Goal: Information Seeking & Learning: Learn about a topic

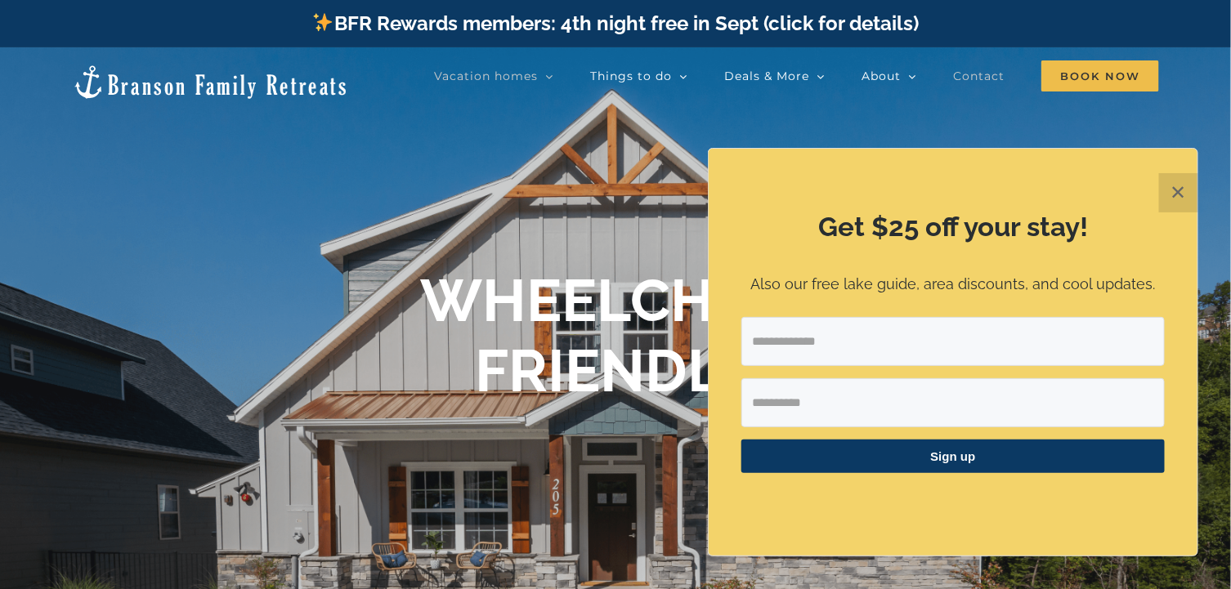
click at [987, 75] on span "Contact" at bounding box center [978, 75] width 51 height 11
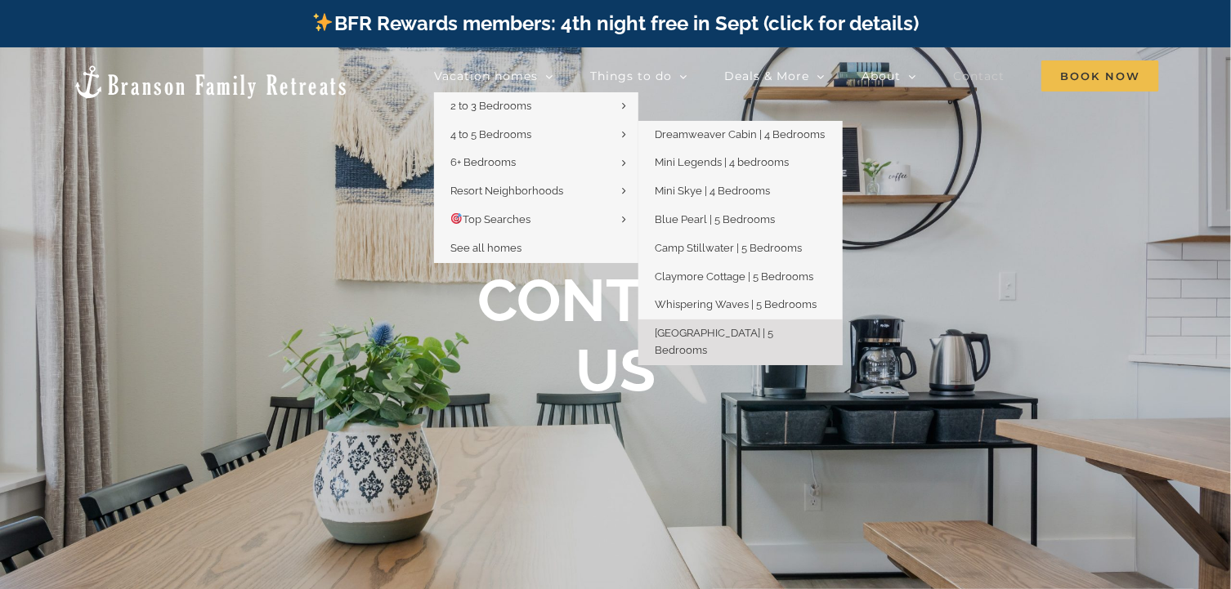
click at [705, 332] on span "[GEOGRAPHIC_DATA] | 5 Bedrooms" at bounding box center [714, 341] width 119 height 29
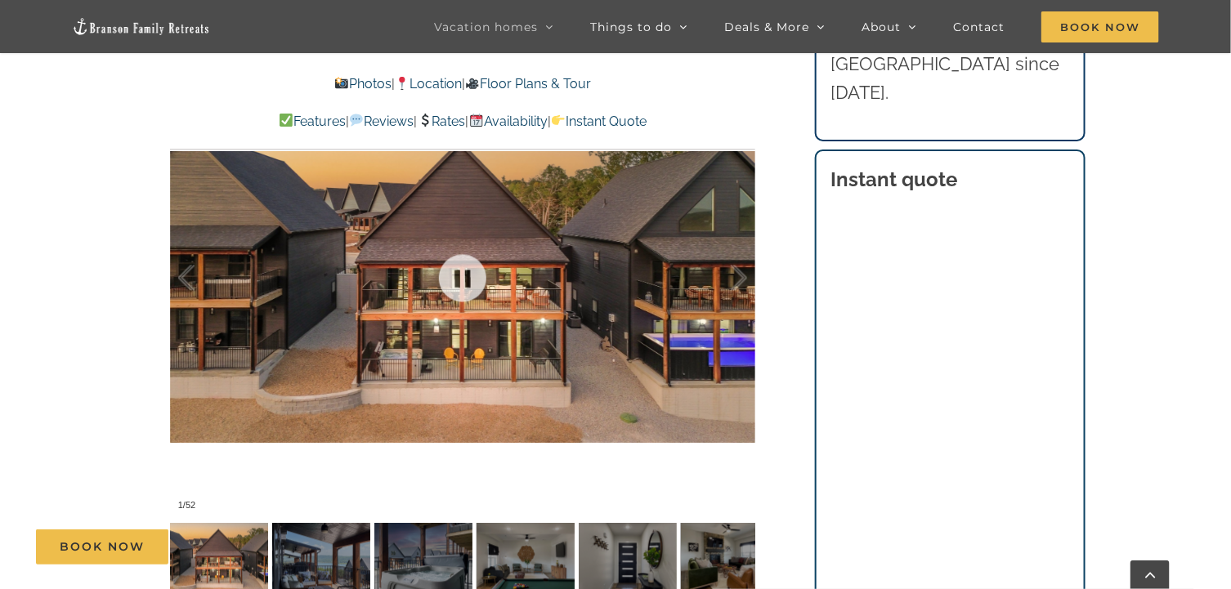
scroll to position [1144, 0]
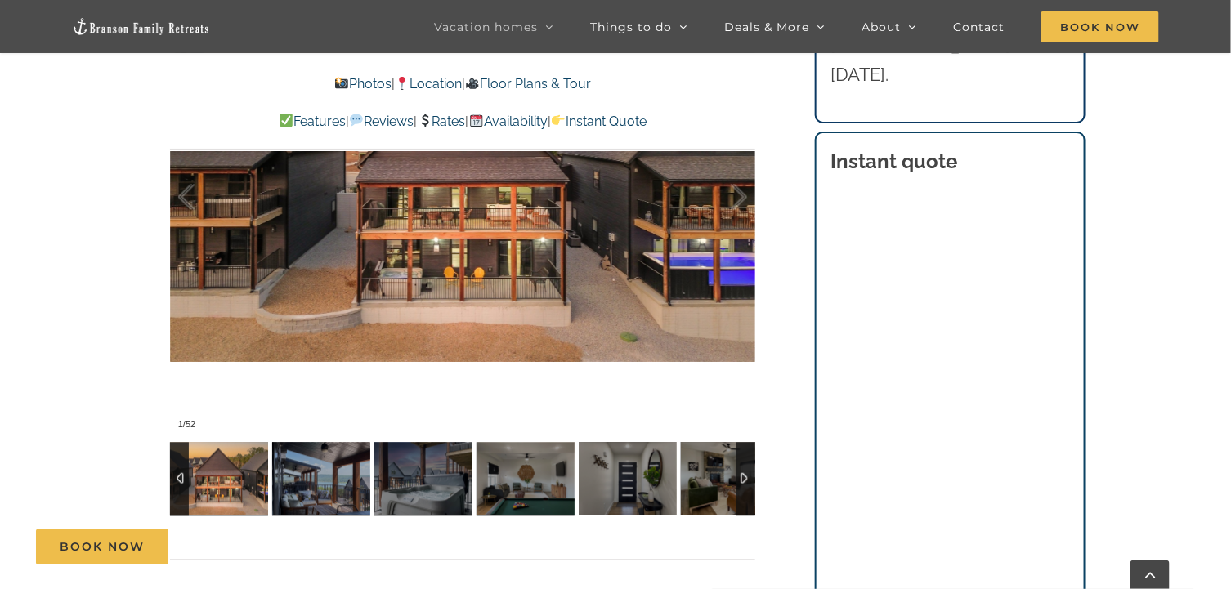
click at [223, 488] on img at bounding box center [219, 480] width 98 height 74
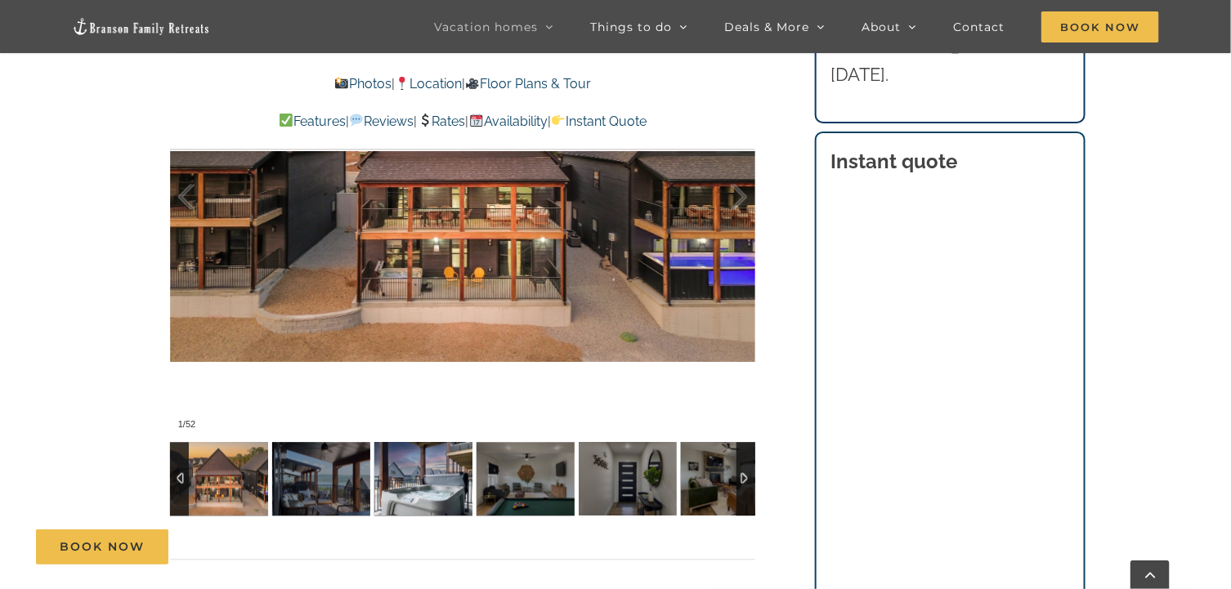
click at [420, 491] on img at bounding box center [423, 480] width 98 height 74
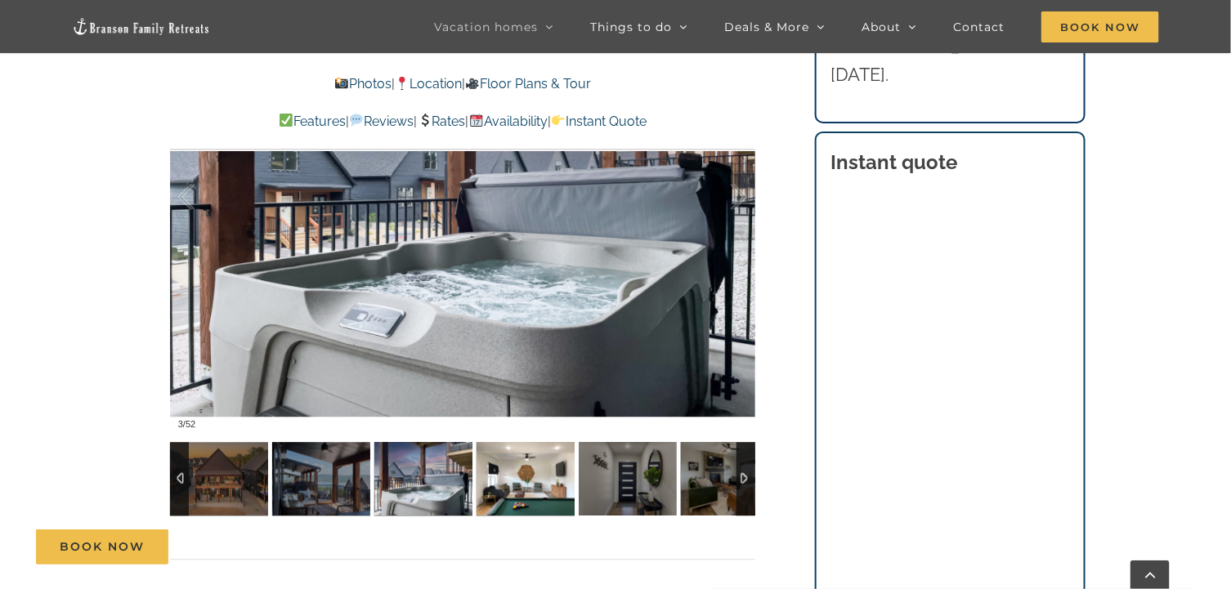
click at [505, 485] on img at bounding box center [525, 480] width 98 height 74
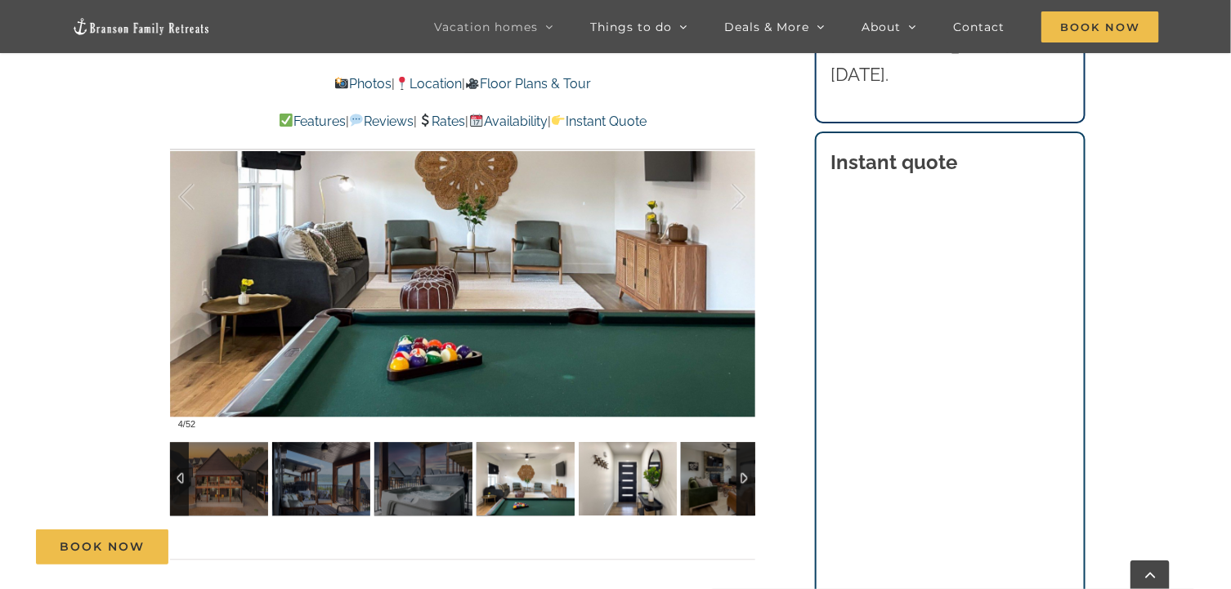
click at [606, 493] on img at bounding box center [628, 480] width 98 height 74
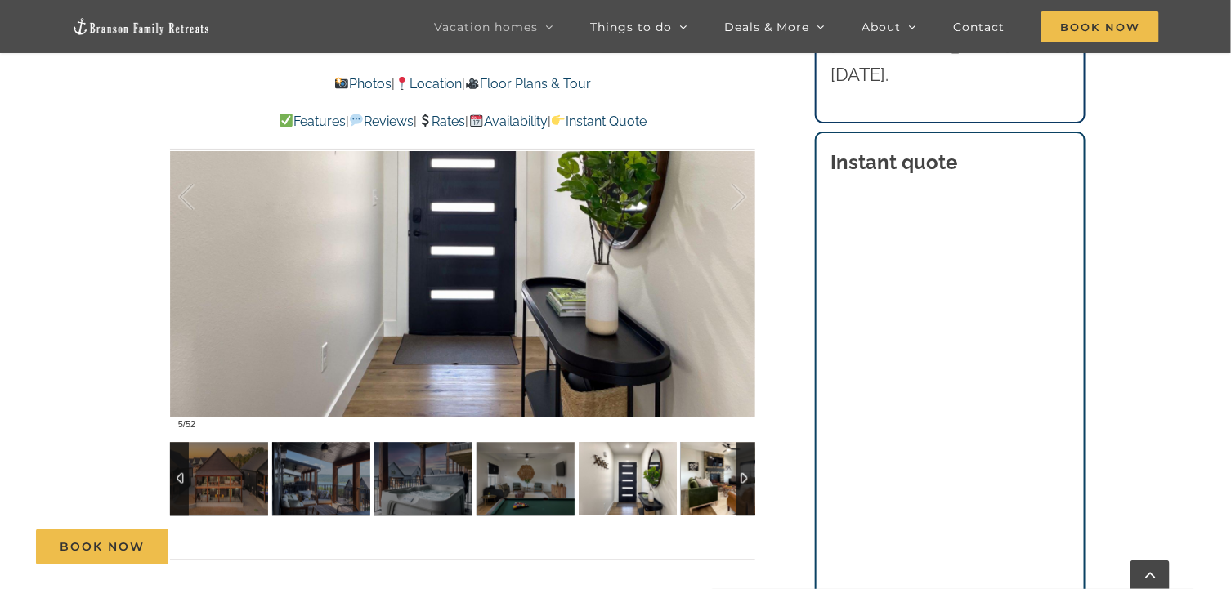
click at [717, 470] on img at bounding box center [730, 480] width 98 height 74
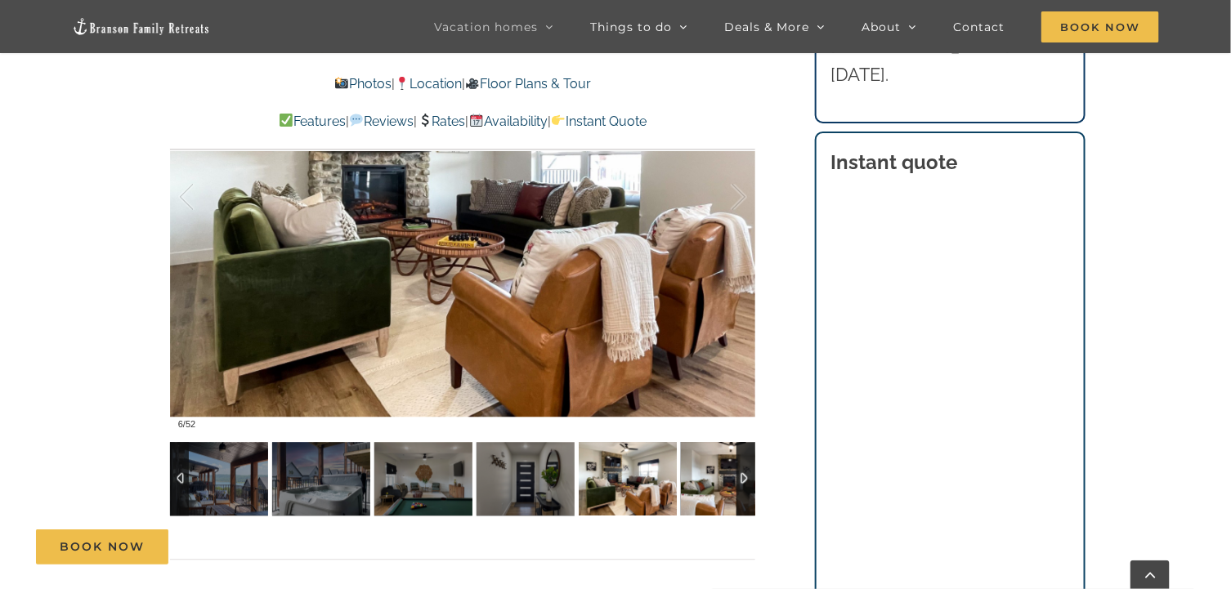
click at [735, 483] on img at bounding box center [730, 480] width 98 height 74
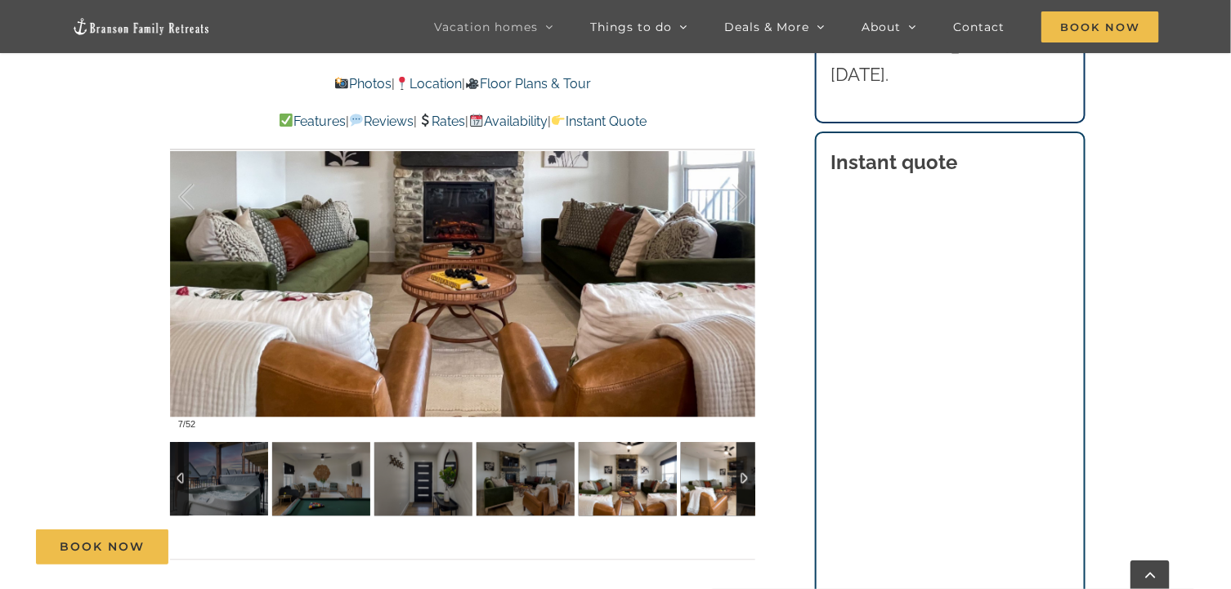
click at [735, 483] on img at bounding box center [730, 480] width 98 height 74
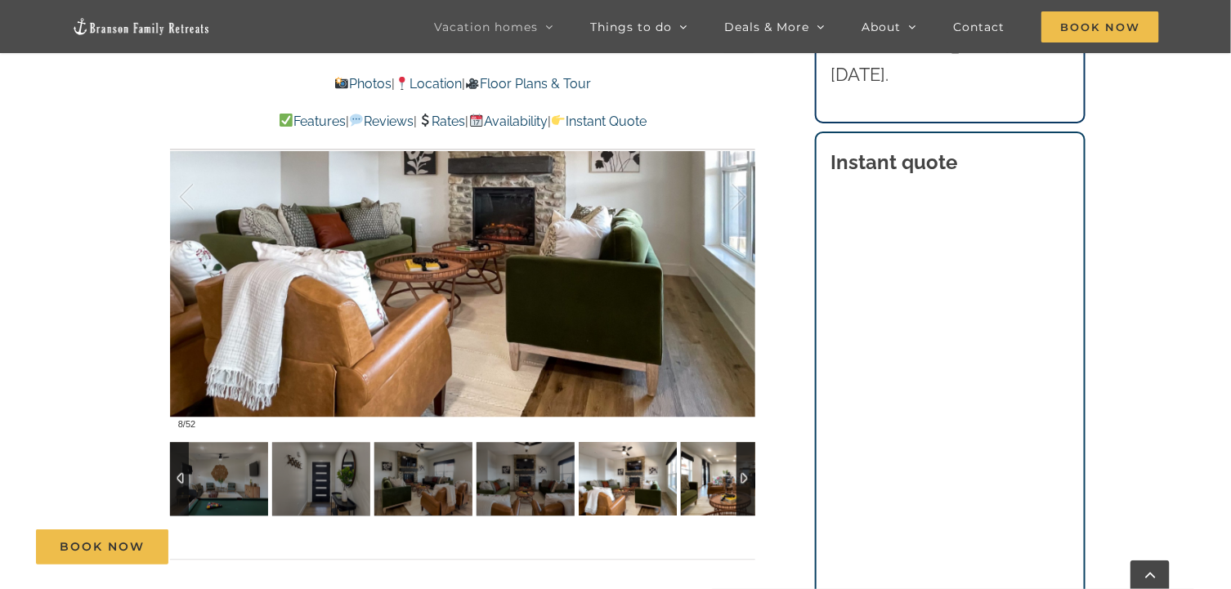
click at [735, 483] on img at bounding box center [730, 480] width 98 height 74
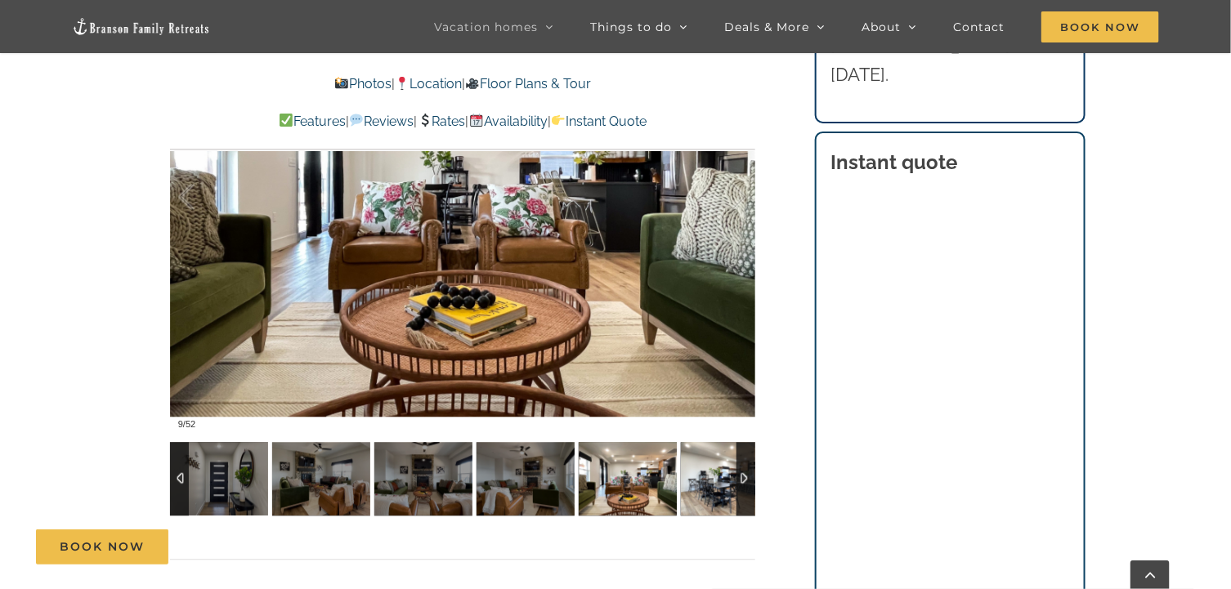
click at [735, 483] on img at bounding box center [730, 480] width 98 height 74
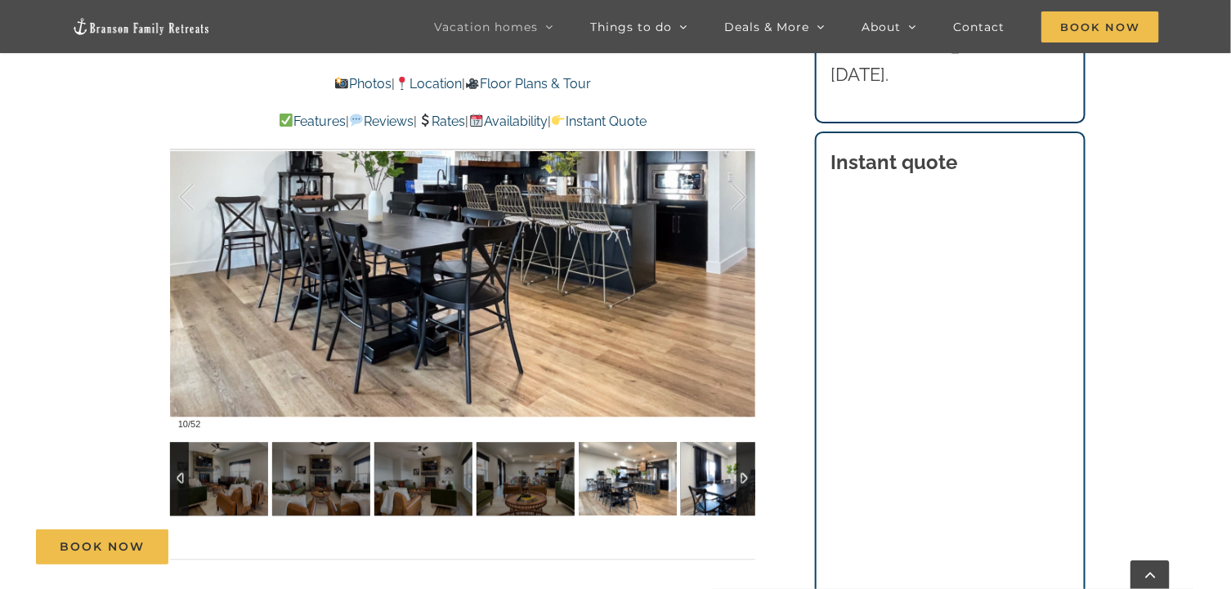
click at [735, 483] on img at bounding box center [730, 480] width 98 height 74
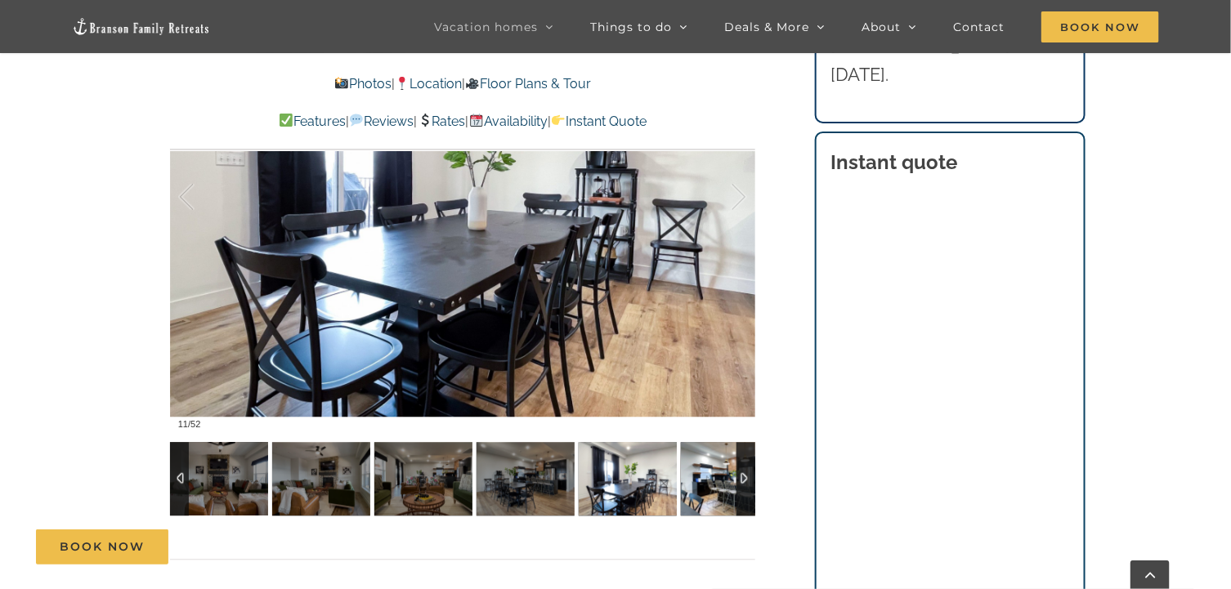
click at [735, 483] on img at bounding box center [730, 480] width 98 height 74
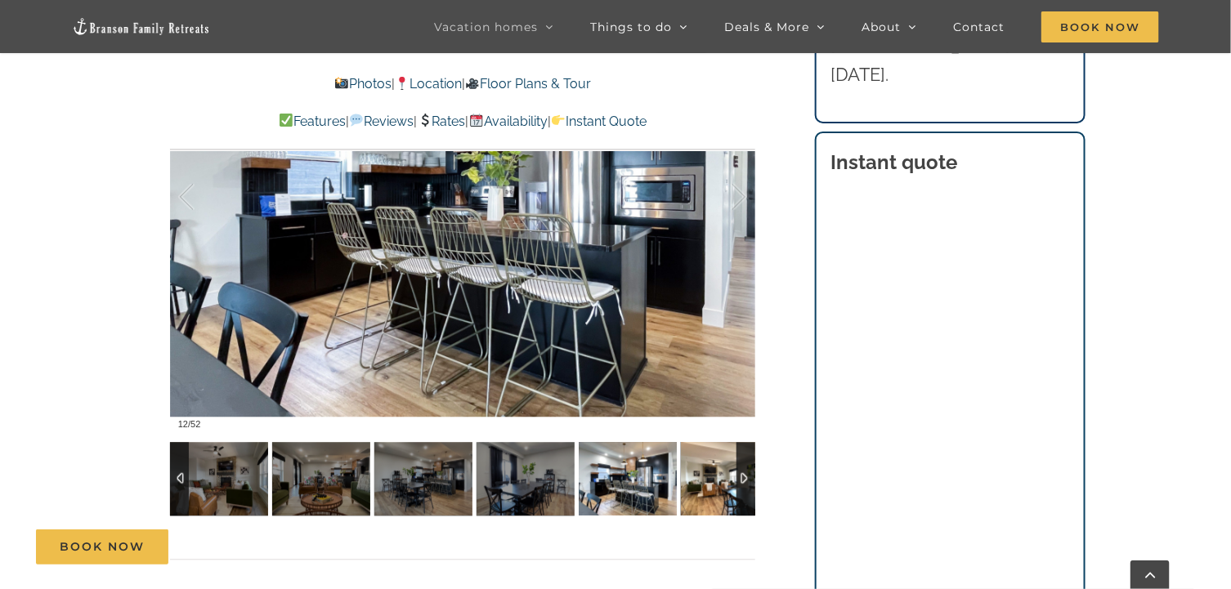
click at [735, 483] on img at bounding box center [730, 480] width 98 height 74
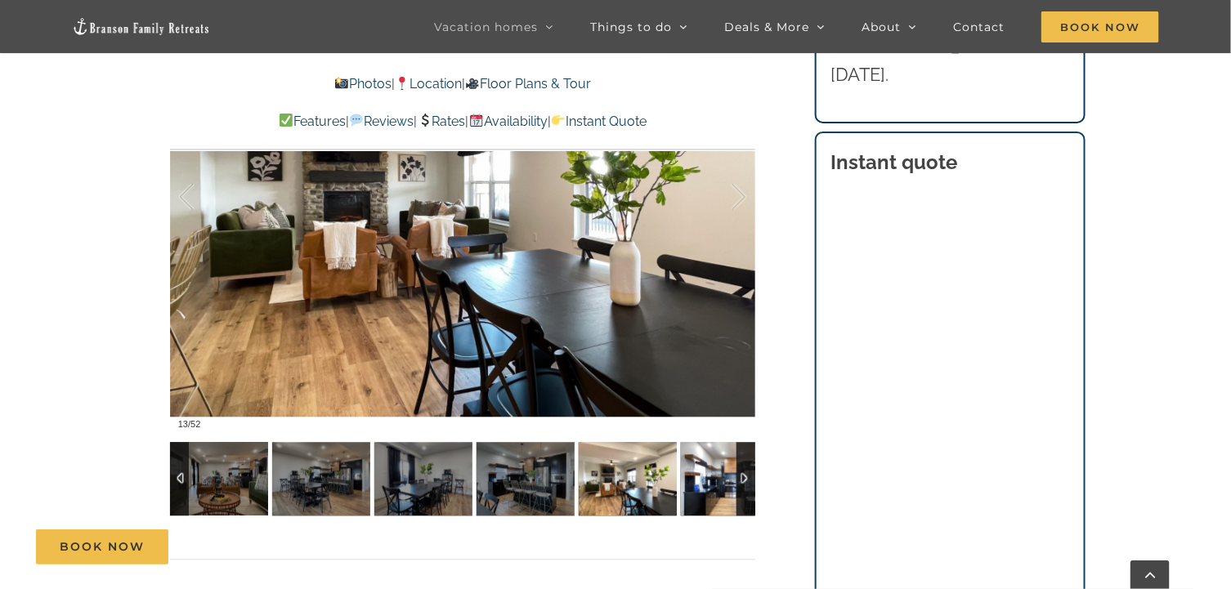
click at [735, 483] on img at bounding box center [730, 480] width 98 height 74
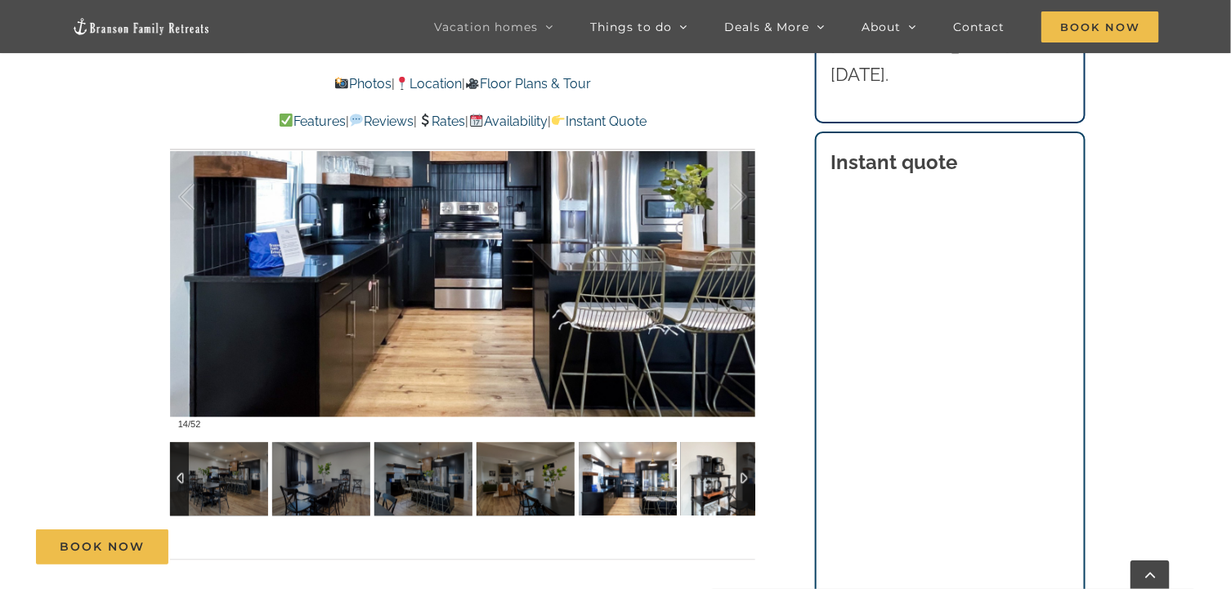
click at [735, 483] on img at bounding box center [730, 480] width 98 height 74
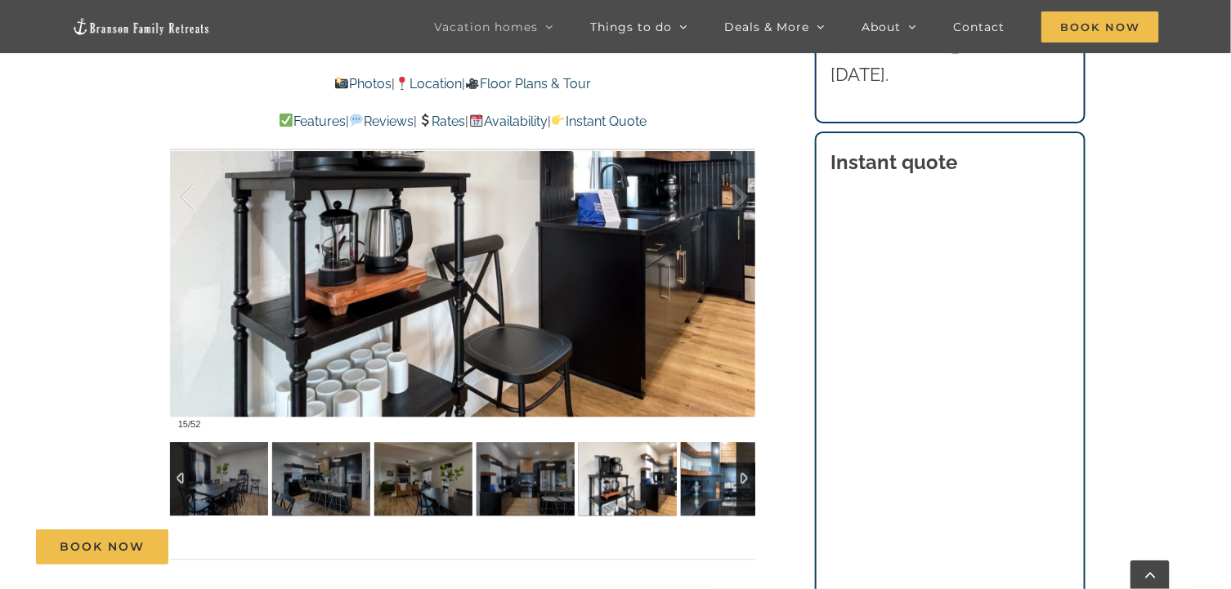
click at [733, 484] on img at bounding box center [730, 480] width 98 height 74
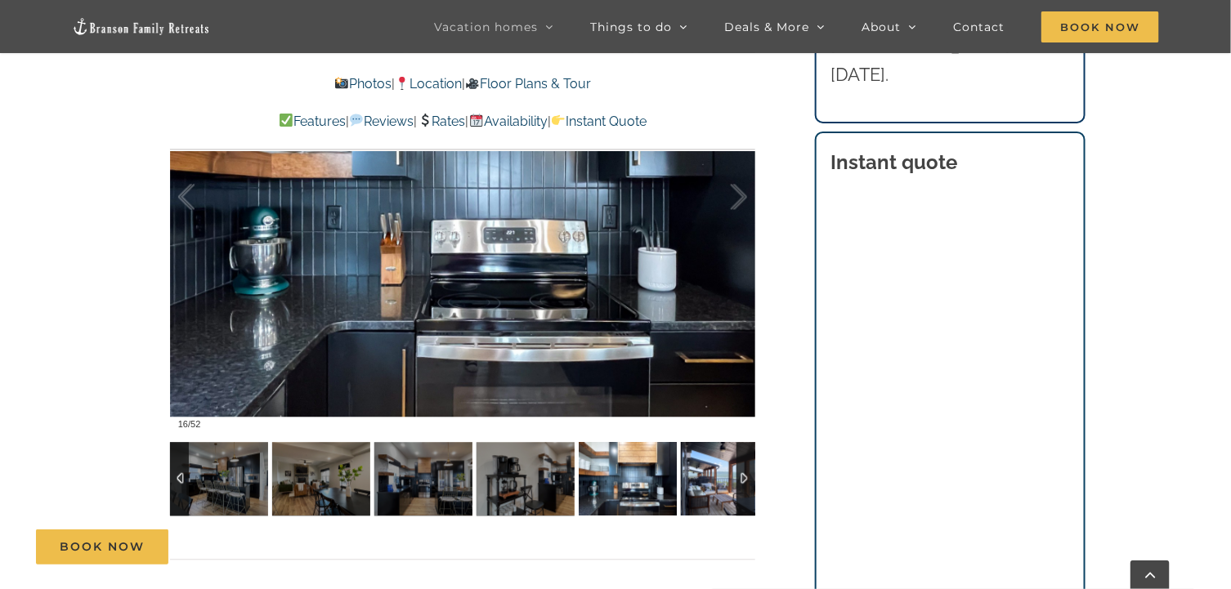
click at [733, 484] on img at bounding box center [730, 480] width 98 height 74
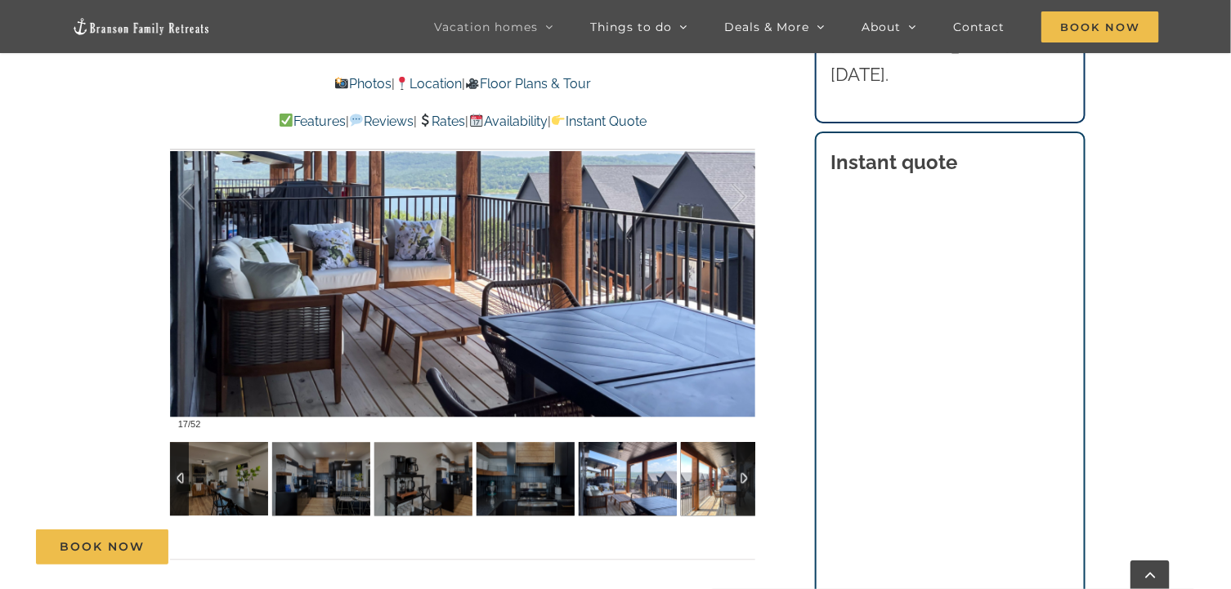
click at [733, 484] on img at bounding box center [730, 480] width 98 height 74
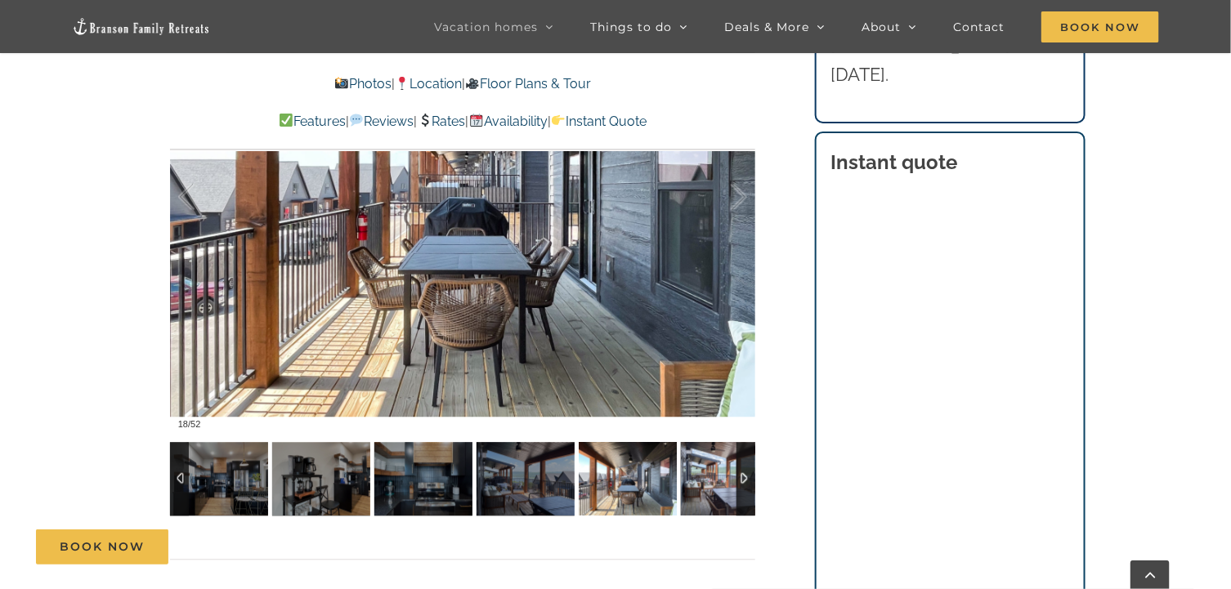
click at [733, 484] on img at bounding box center [730, 480] width 98 height 74
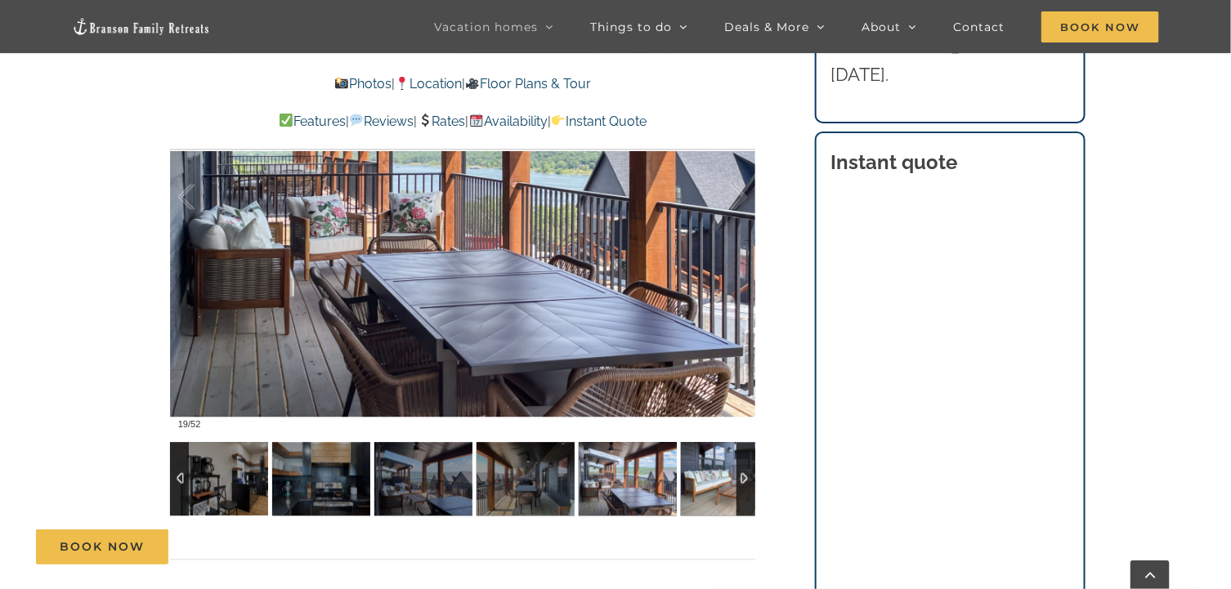
click at [733, 484] on img at bounding box center [730, 480] width 98 height 74
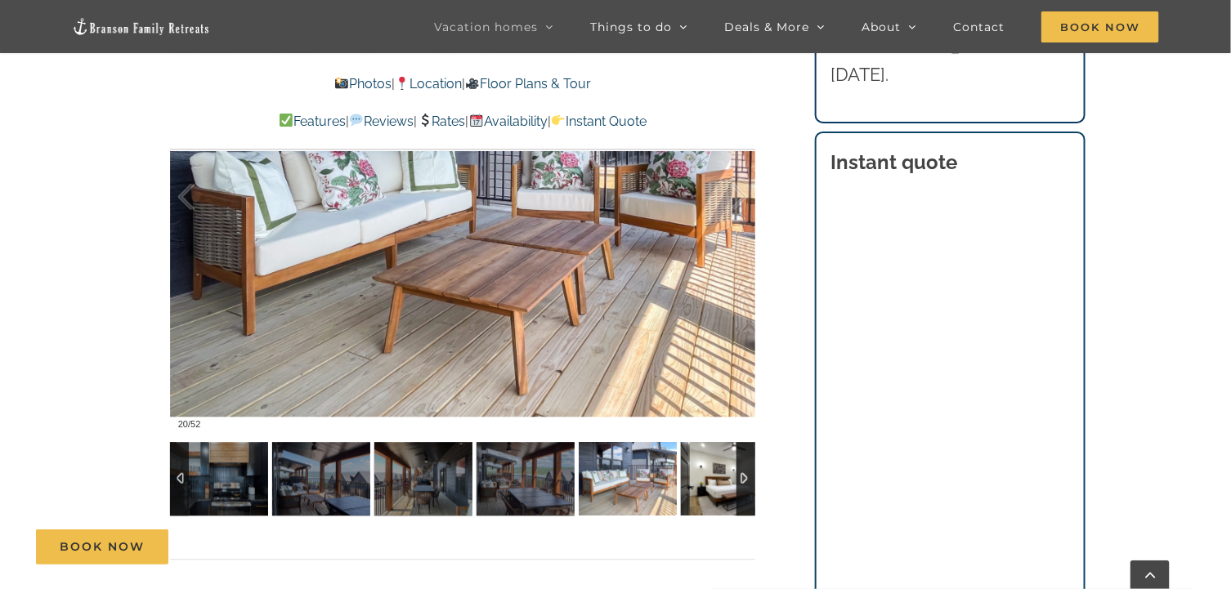
click at [733, 484] on img at bounding box center [730, 480] width 98 height 74
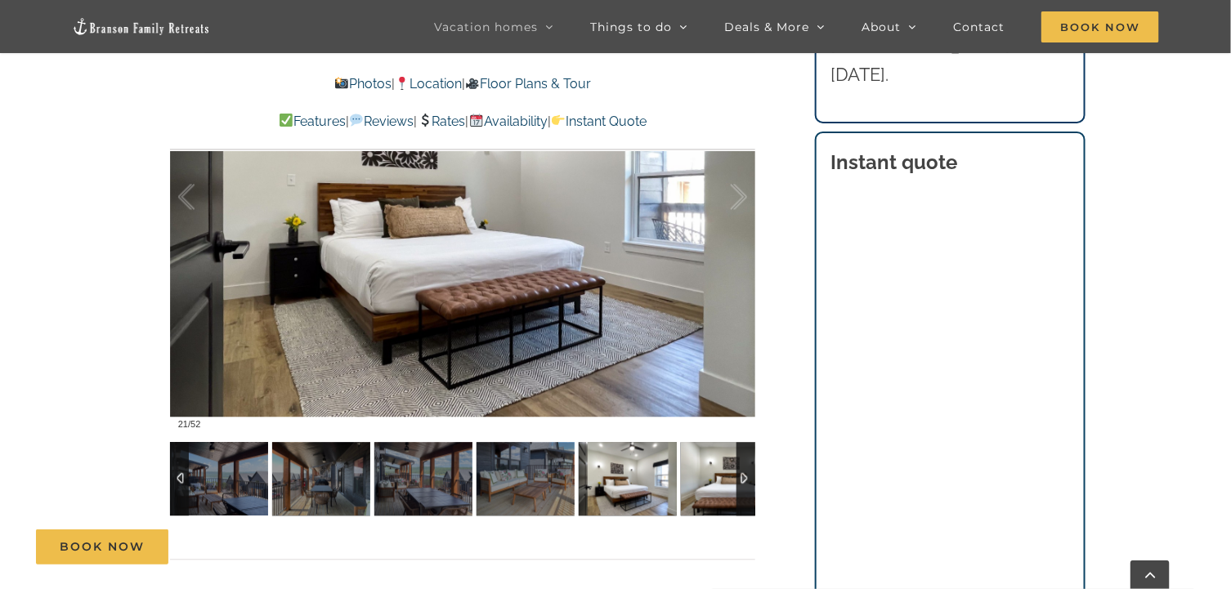
click at [733, 484] on img at bounding box center [730, 480] width 98 height 74
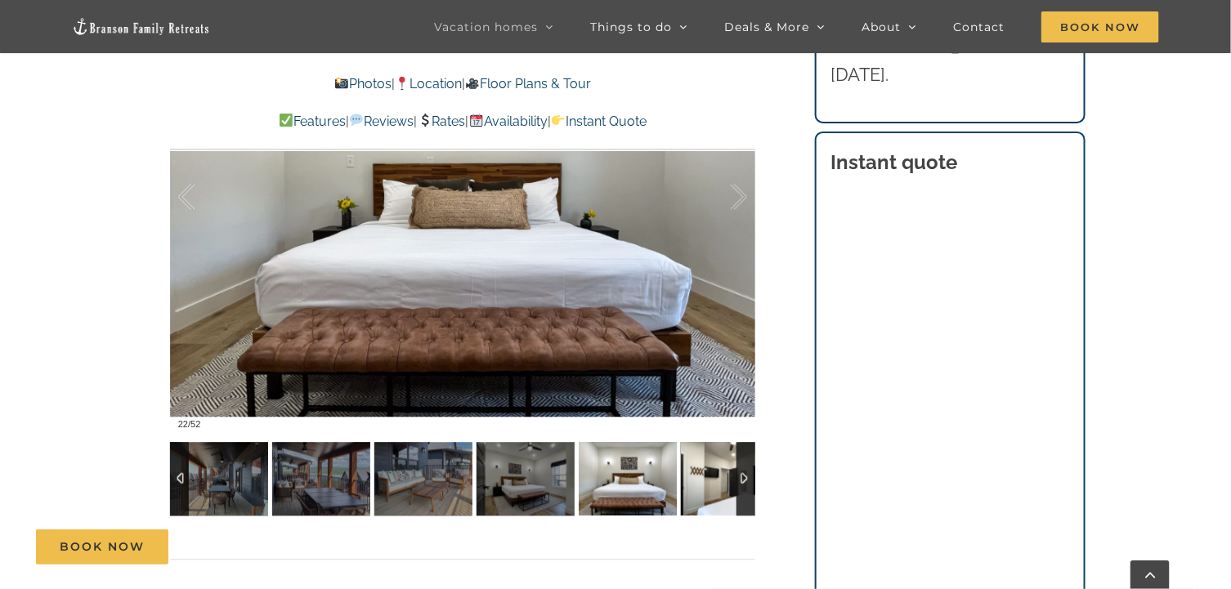
click at [733, 484] on img at bounding box center [730, 480] width 98 height 74
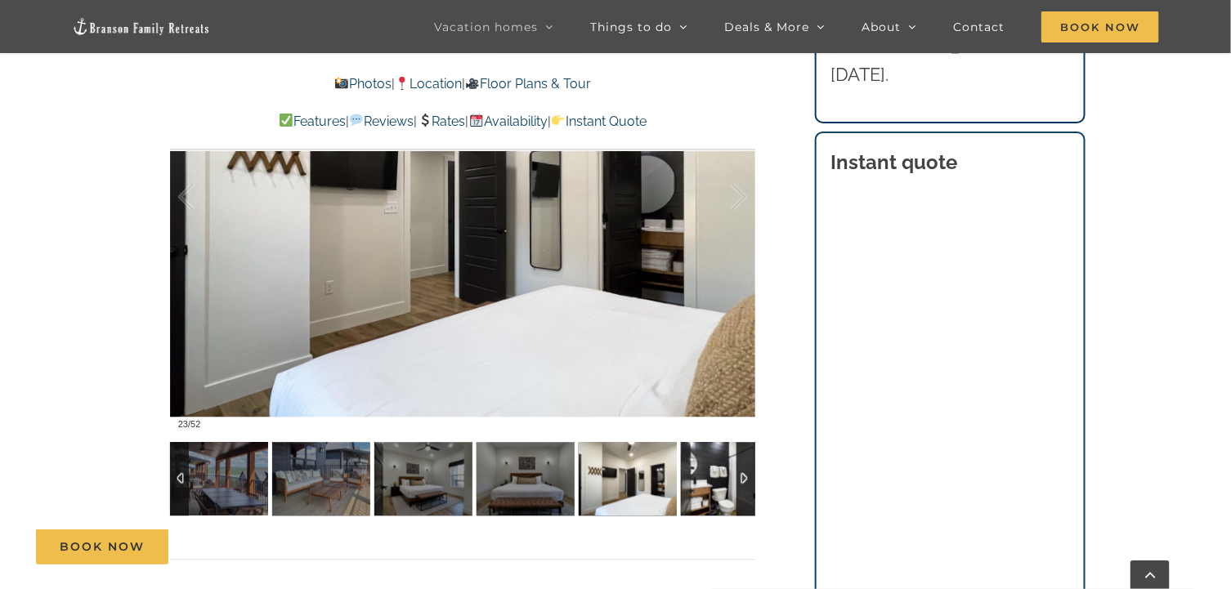
click at [733, 484] on img at bounding box center [730, 480] width 98 height 74
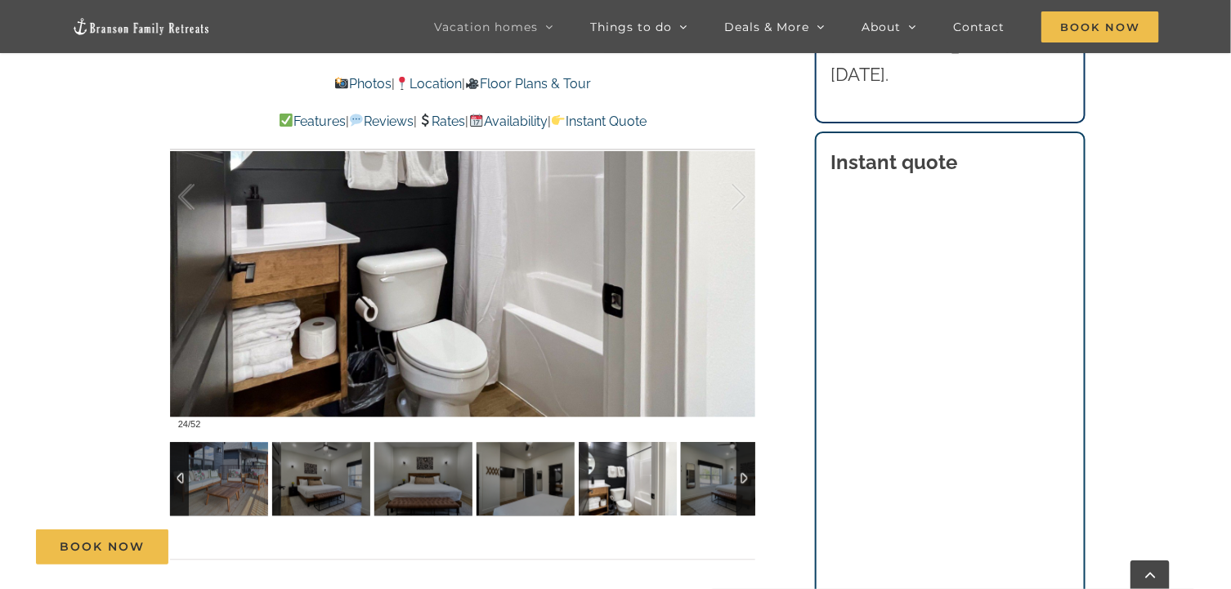
click at [740, 473] on div at bounding box center [745, 480] width 19 height 74
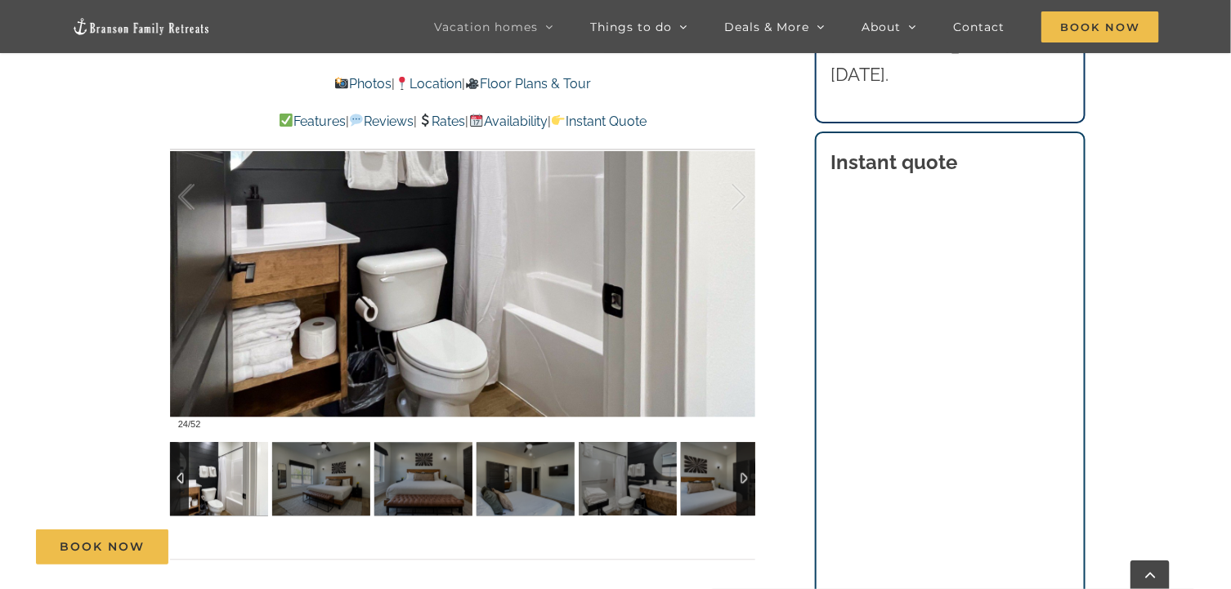
click at [736, 476] on div at bounding box center [745, 480] width 19 height 74
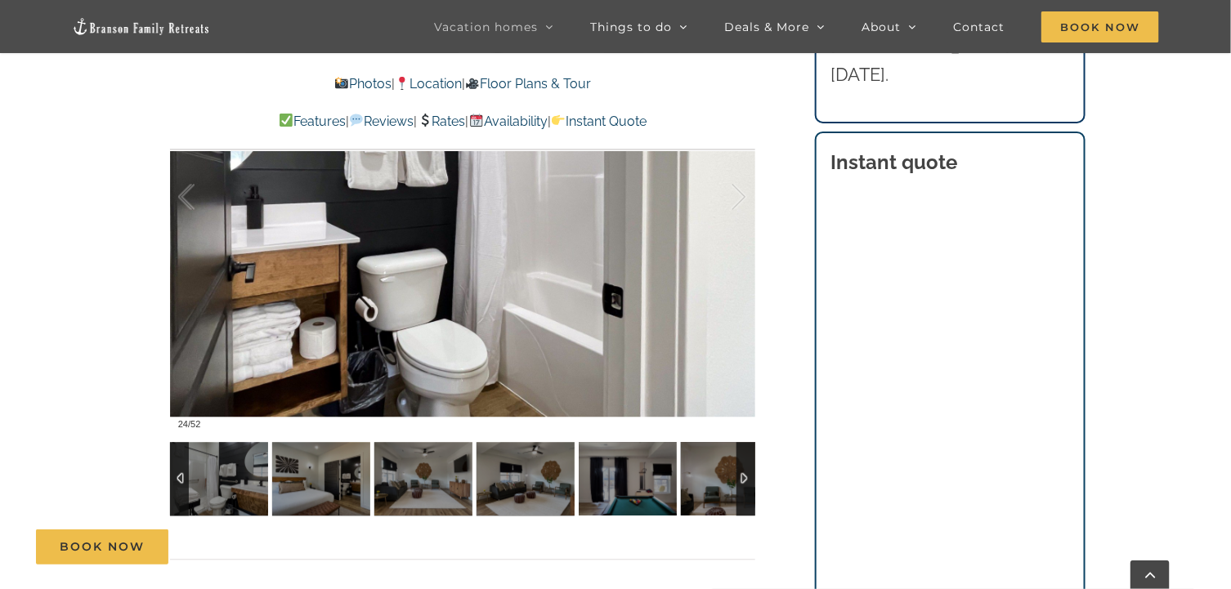
click at [736, 476] on div at bounding box center [745, 480] width 19 height 74
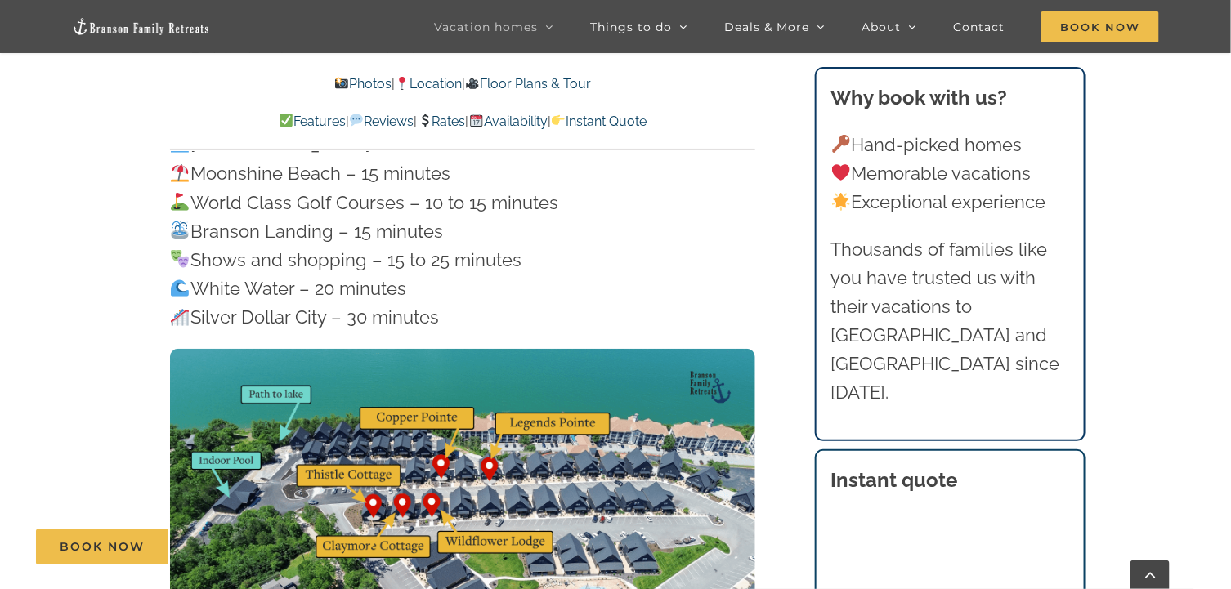
scroll to position [4985, 0]
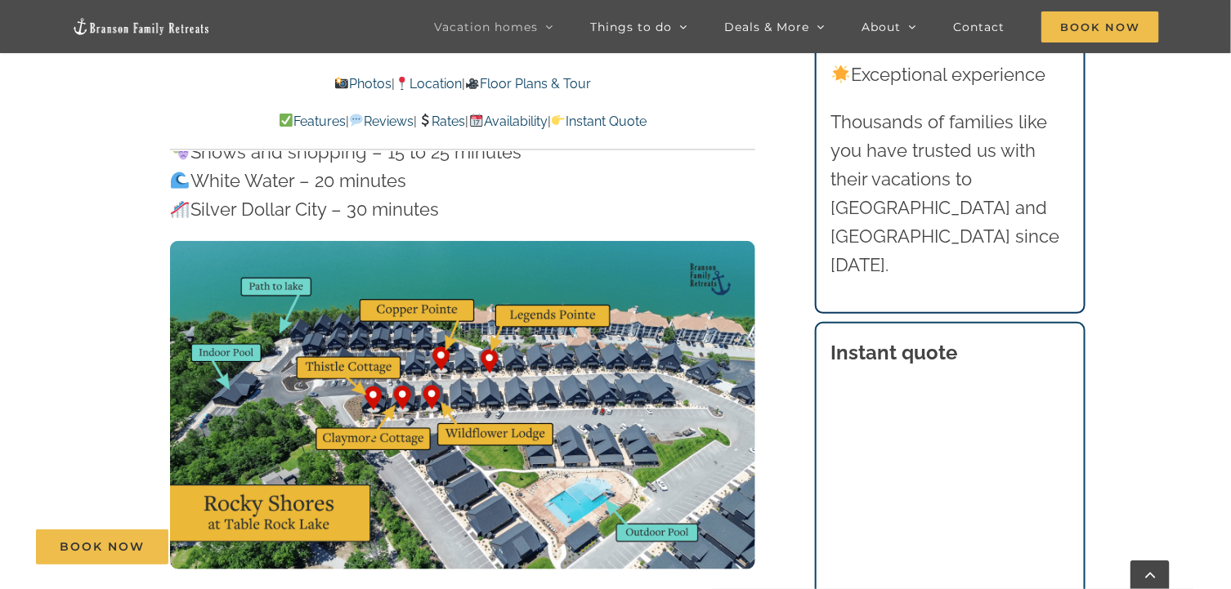
click at [396, 381] on img at bounding box center [462, 405] width 585 height 329
click at [398, 335] on img at bounding box center [462, 405] width 585 height 329
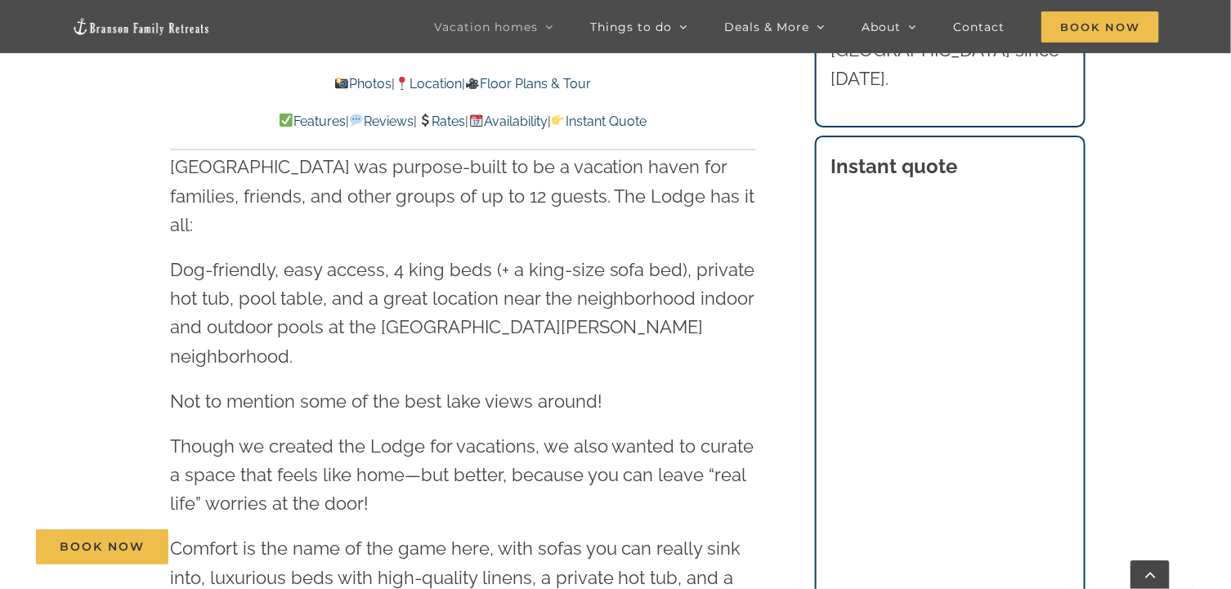
scroll to position [1389, 0]
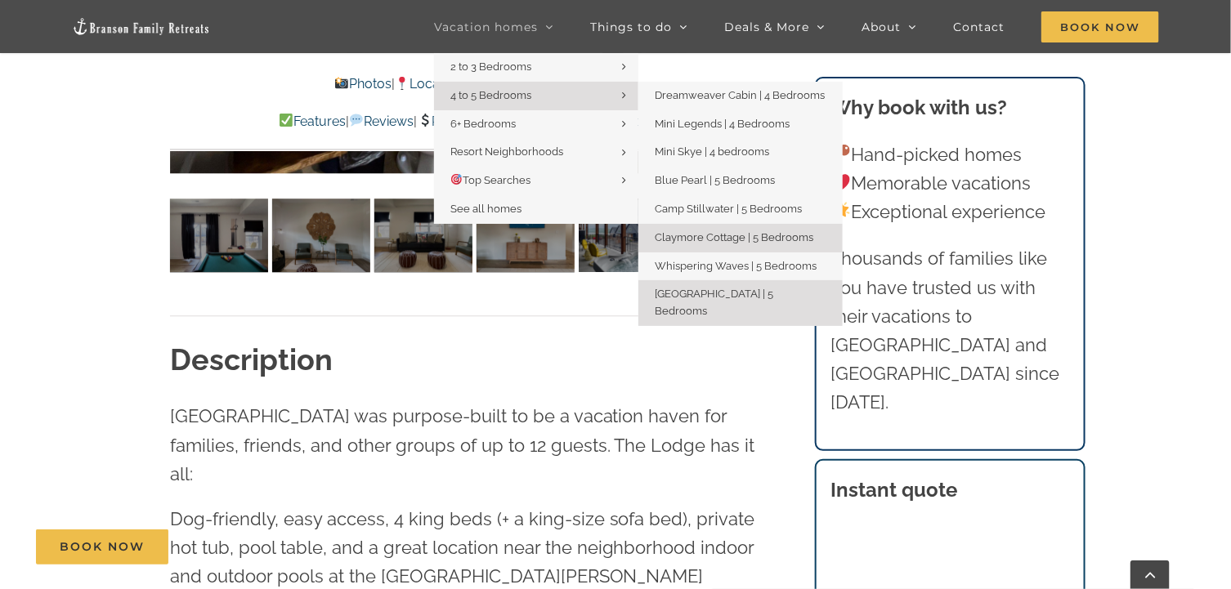
click at [725, 241] on span "Claymore Cottage | 5 Bedrooms" at bounding box center [734, 237] width 159 height 12
